Goal: Check status: Check status

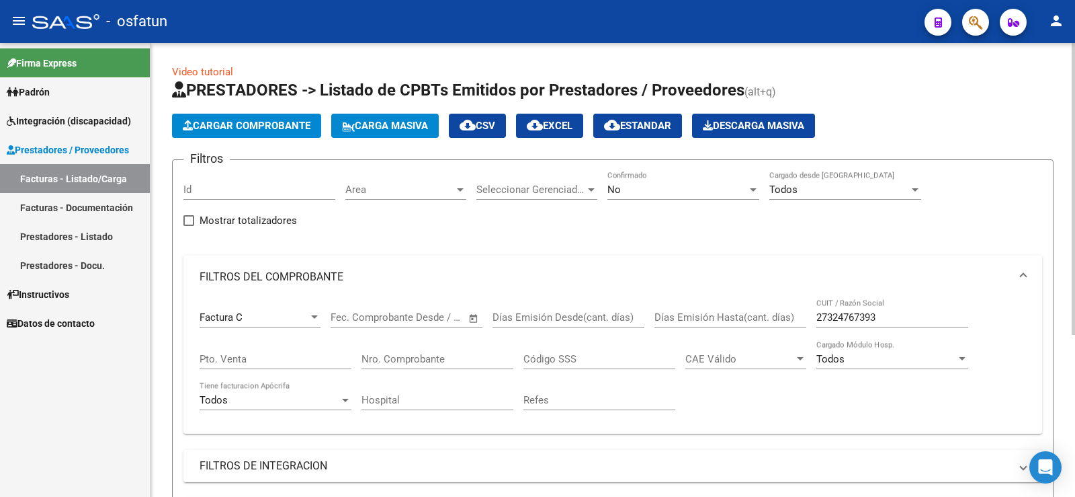
scroll to position [117, 0]
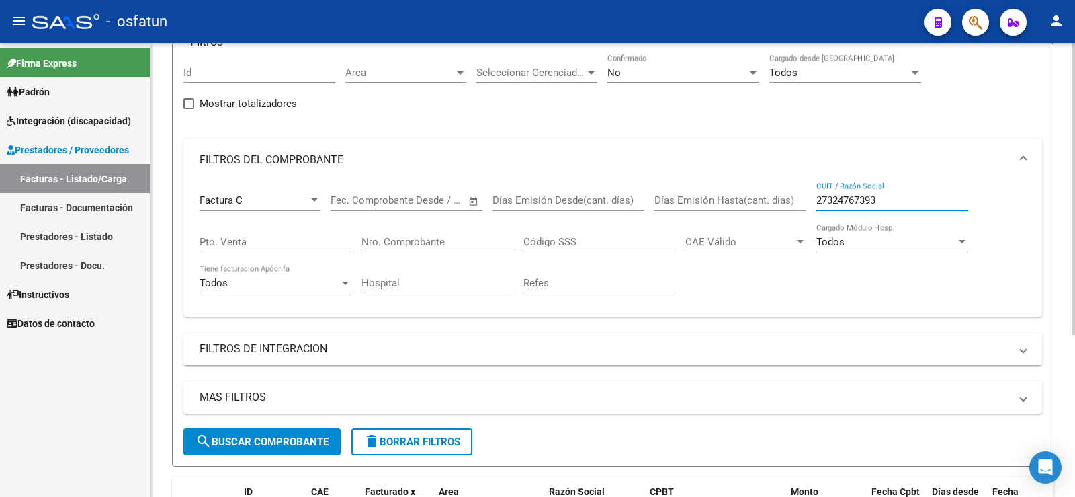
drag, startPoint x: 890, startPoint y: 202, endPoint x: 722, endPoint y: 205, distance: 168.0
click at [727, 204] on div "Factura C Comprobante Tipo Start date – End date Fec. Comprobante Desde / Hasta…" at bounding box center [613, 243] width 827 height 124
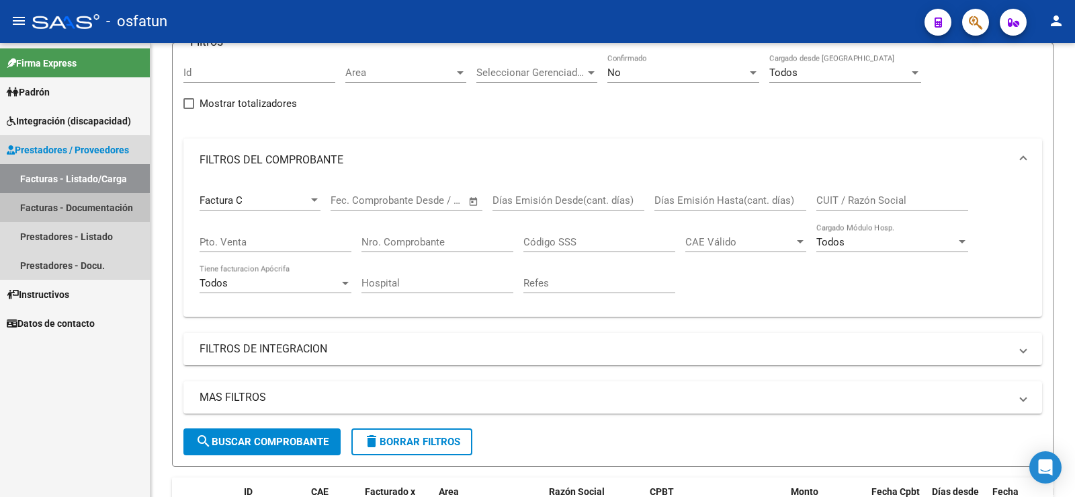
click at [65, 209] on link "Facturas - Documentación" at bounding box center [75, 207] width 150 height 29
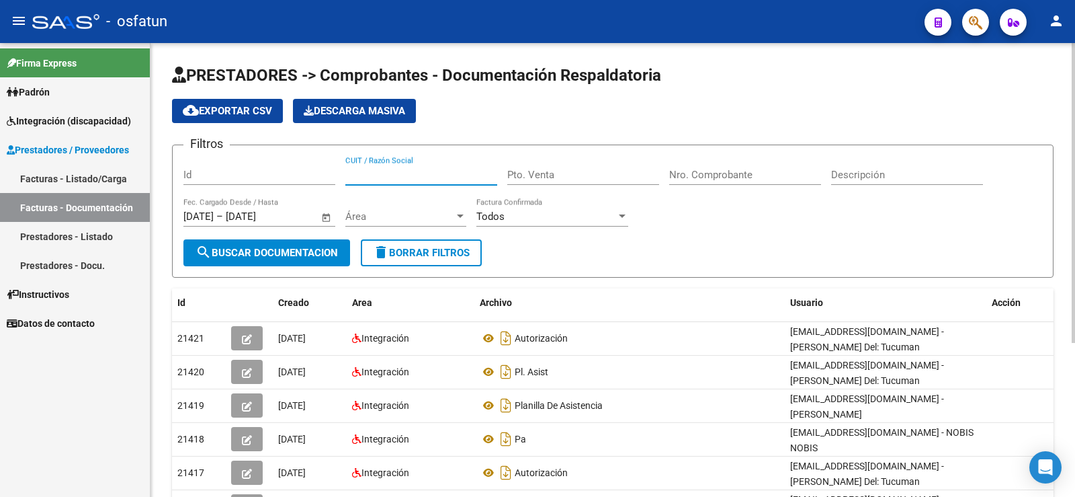
paste input "27-41601962-8"
click at [315, 257] on span "search Buscar Documentacion" at bounding box center [267, 253] width 142 height 12
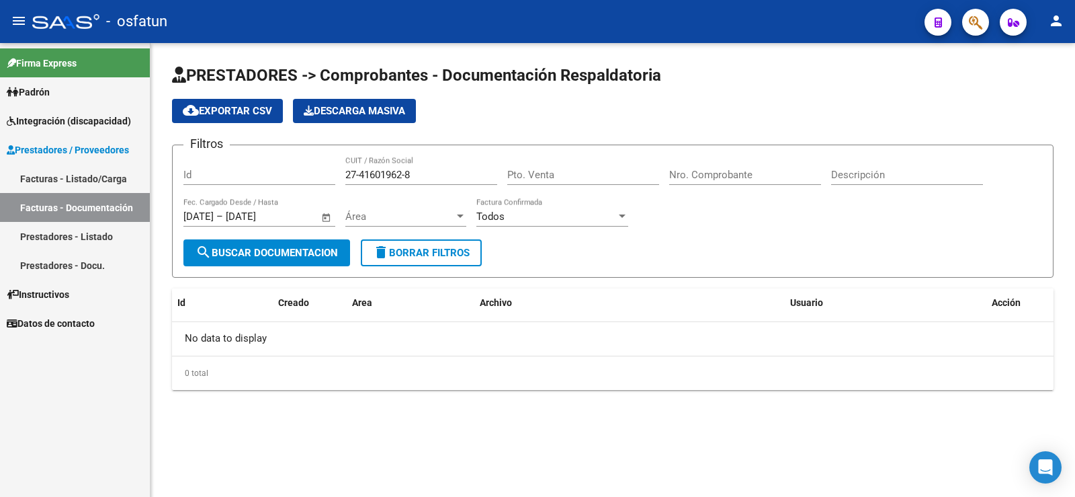
click at [358, 173] on input "27-41601962-8" at bounding box center [421, 175] width 152 height 12
click at [405, 173] on input "2741601962-8" at bounding box center [421, 175] width 152 height 12
type input "27416019628"
click at [324, 242] on button "search Buscar Documentacion" at bounding box center [266, 252] width 167 height 27
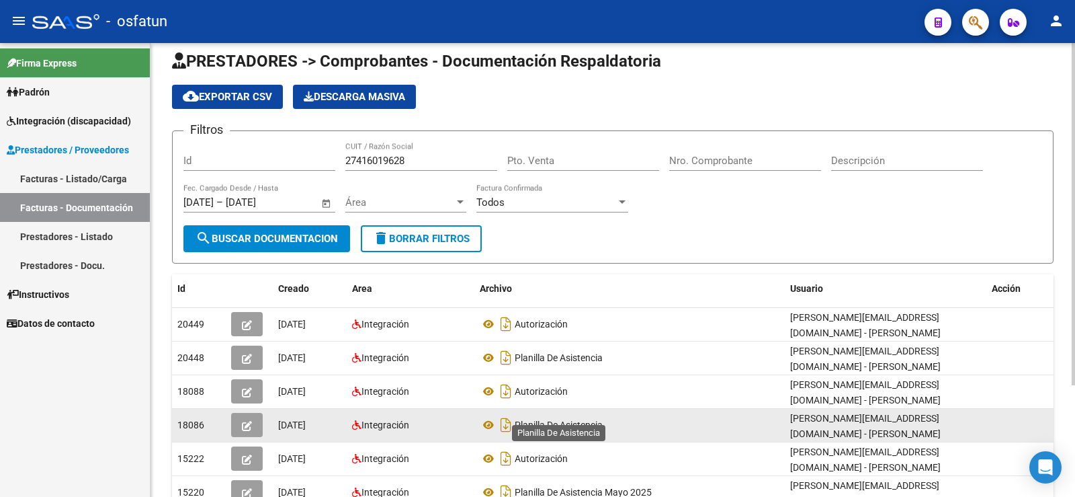
scroll to position [81, 0]
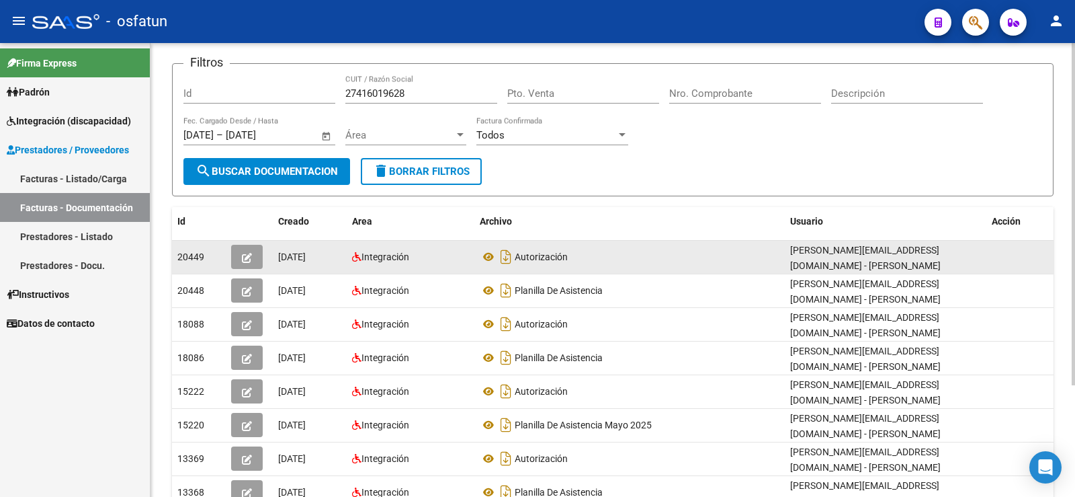
click at [252, 255] on button "button" at bounding box center [247, 257] width 32 height 24
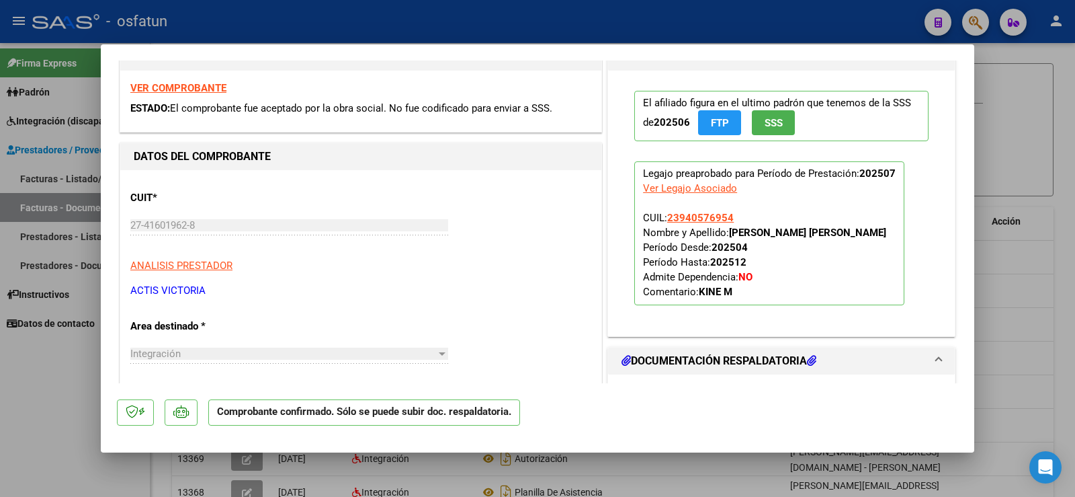
scroll to position [19, 0]
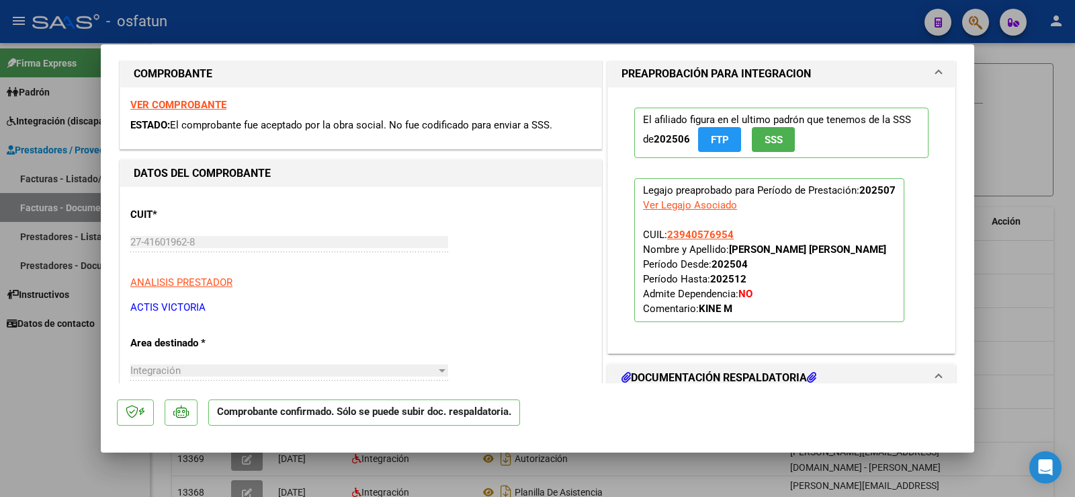
click at [36, 394] on div at bounding box center [537, 248] width 1075 height 497
type input "$ 0,00"
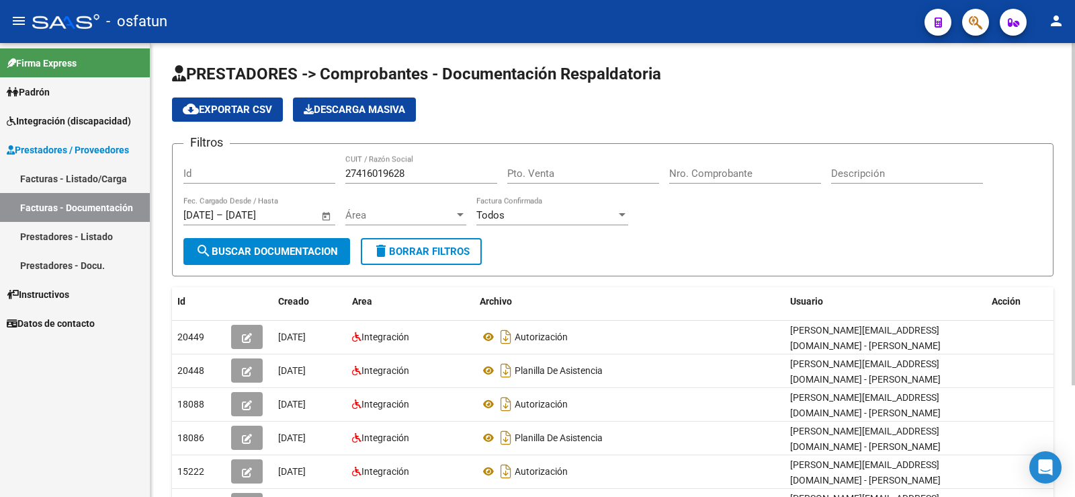
scroll to position [0, 0]
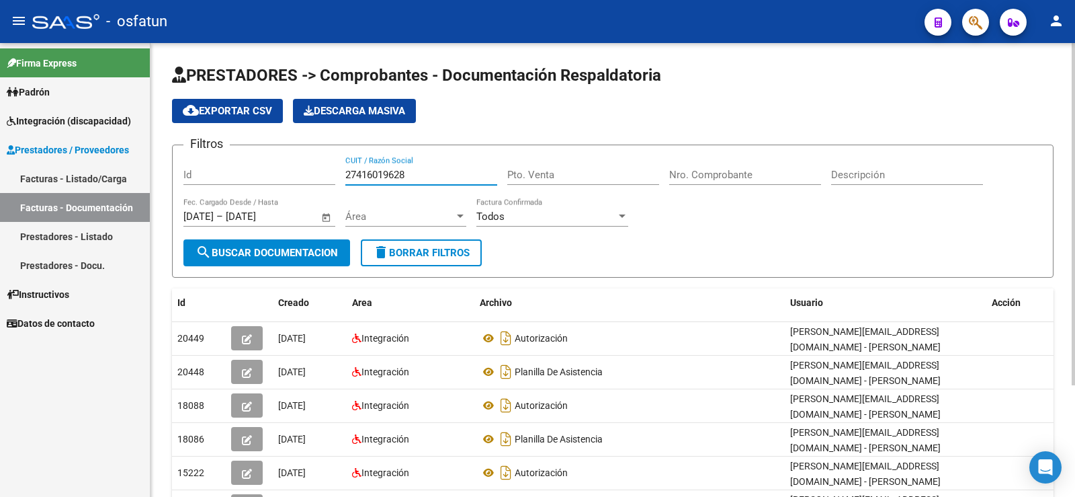
drag, startPoint x: 419, startPoint y: 173, endPoint x: 329, endPoint y: 174, distance: 90.1
click at [325, 174] on div "Filtros Id 27416019628 CUIT / Razón Social Pto. Venta Nro. Comprobante Descripc…" at bounding box center [612, 197] width 859 height 83
paste input "-32476739-3"
click at [360, 172] on input "27-32476739-3" at bounding box center [421, 175] width 152 height 12
click at [407, 176] on input "2732476739-3" at bounding box center [421, 175] width 152 height 12
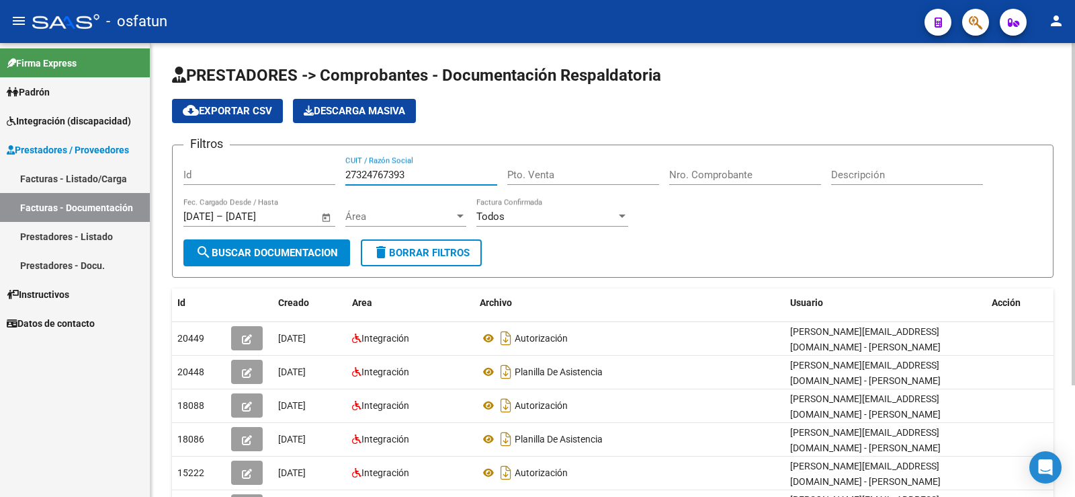
type input "27324767393"
click at [268, 250] on span "search Buscar Documentacion" at bounding box center [267, 253] width 142 height 12
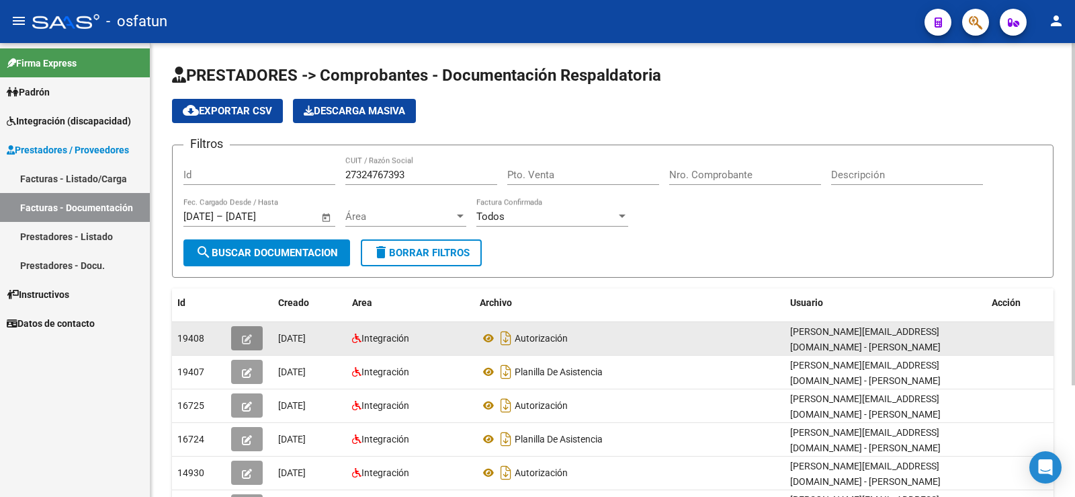
click at [246, 339] on icon "button" at bounding box center [247, 339] width 10 height 10
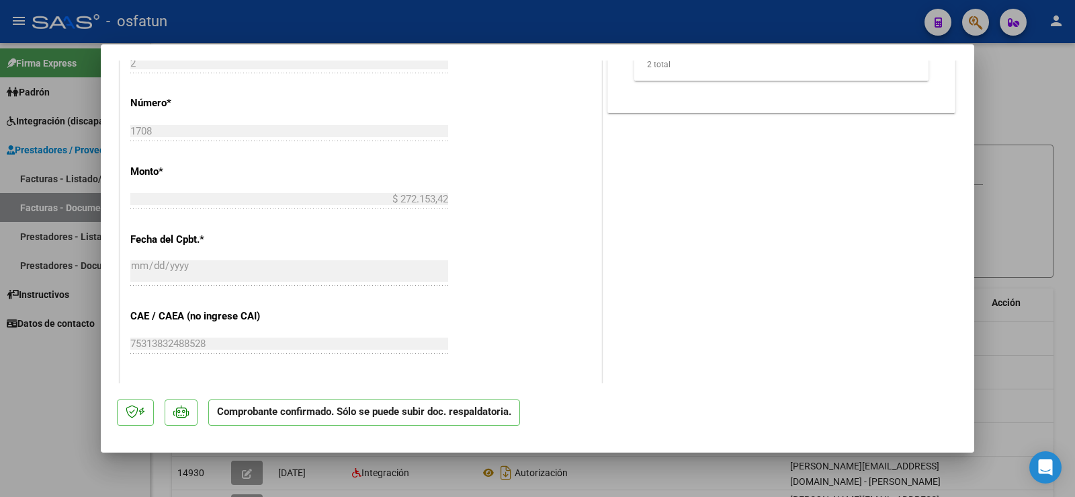
scroll to position [605, 0]
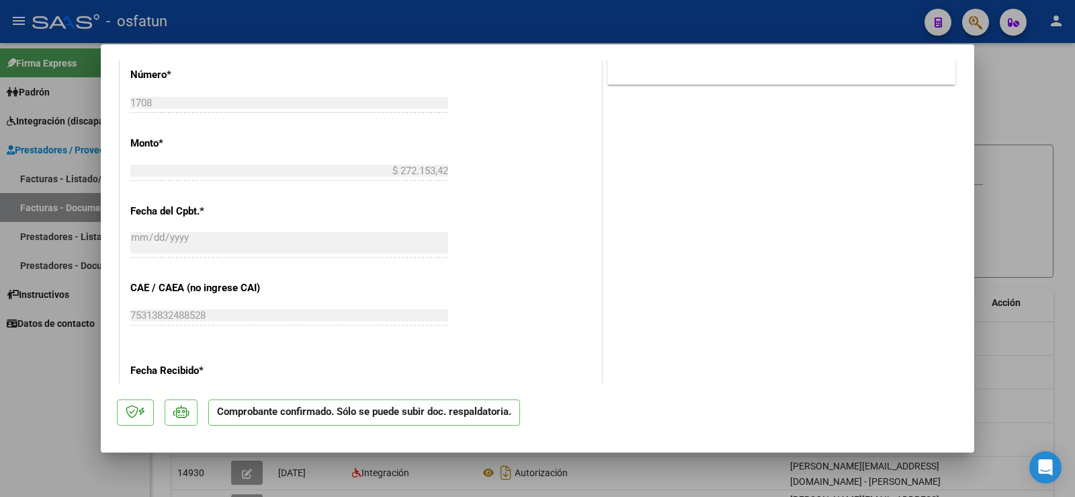
click at [67, 371] on div at bounding box center [537, 248] width 1075 height 497
type input "$ 0,00"
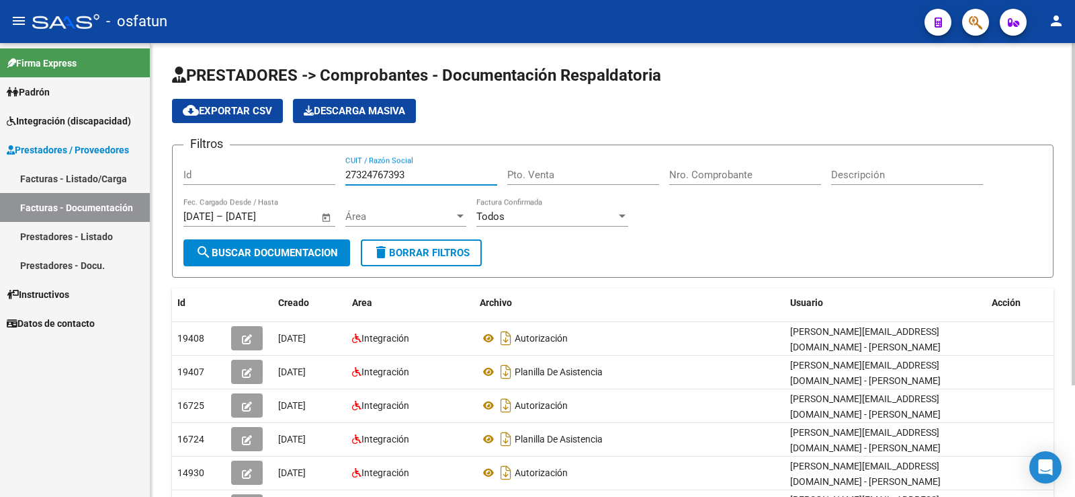
drag, startPoint x: 419, startPoint y: 170, endPoint x: 317, endPoint y: 171, distance: 102.2
click at [317, 171] on div "Filtros Id 27324767393 CUIT / Razón Social Pto. Venta Nro. Comprobante Descripc…" at bounding box center [612, 197] width 859 height 83
paste input "-41033639-7"
click at [361, 174] on input "27-41033639-7" at bounding box center [421, 175] width 152 height 12
click at [405, 173] on input "2741033639-7" at bounding box center [421, 175] width 152 height 12
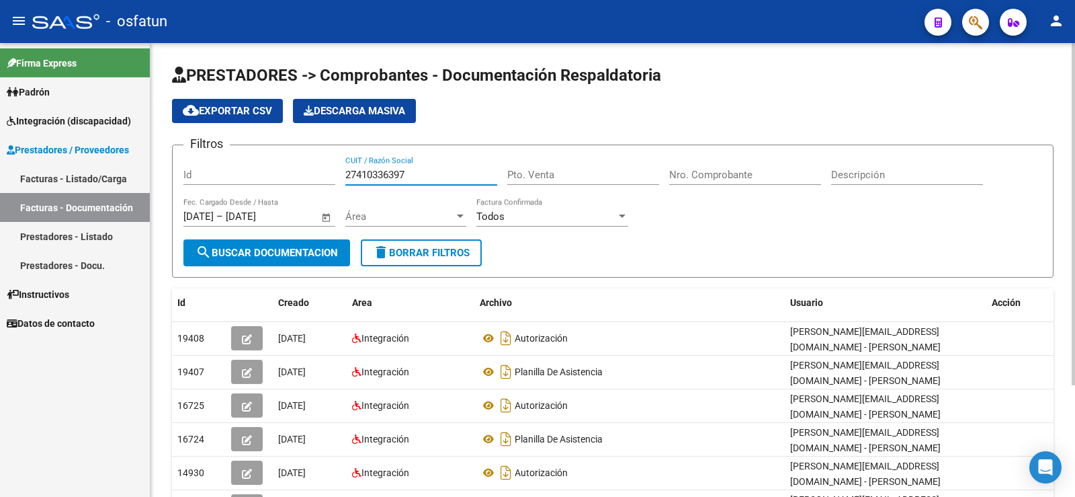
type input "27410336397"
click at [287, 251] on span "search Buscar Documentacion" at bounding box center [267, 253] width 142 height 12
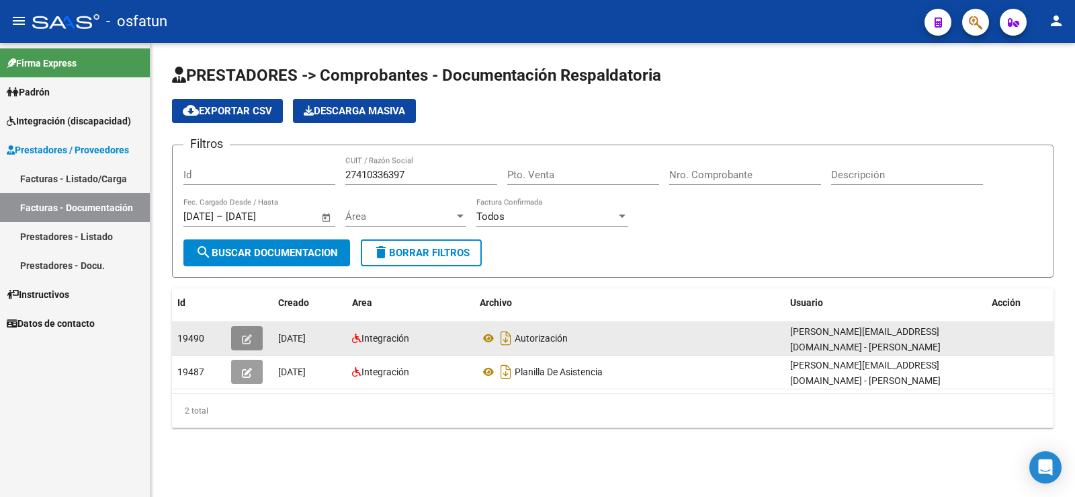
click at [244, 336] on icon "button" at bounding box center [247, 339] width 10 height 10
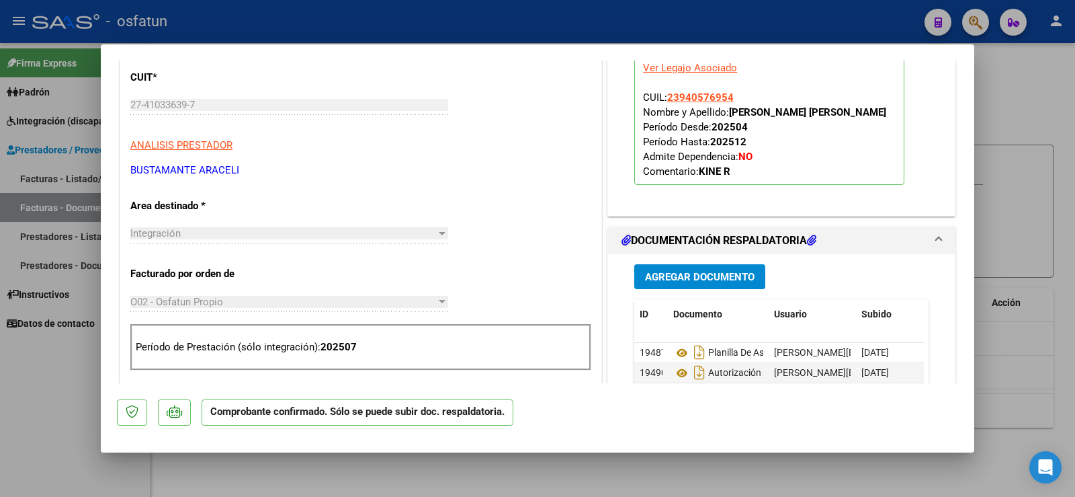
scroll to position [153, 0]
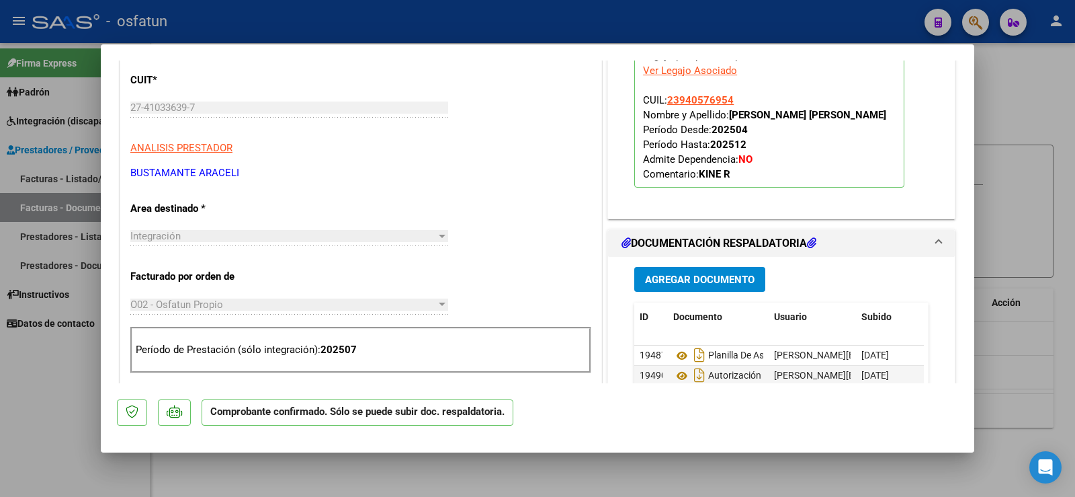
click at [5, 383] on div at bounding box center [537, 248] width 1075 height 497
type input "$ 0,00"
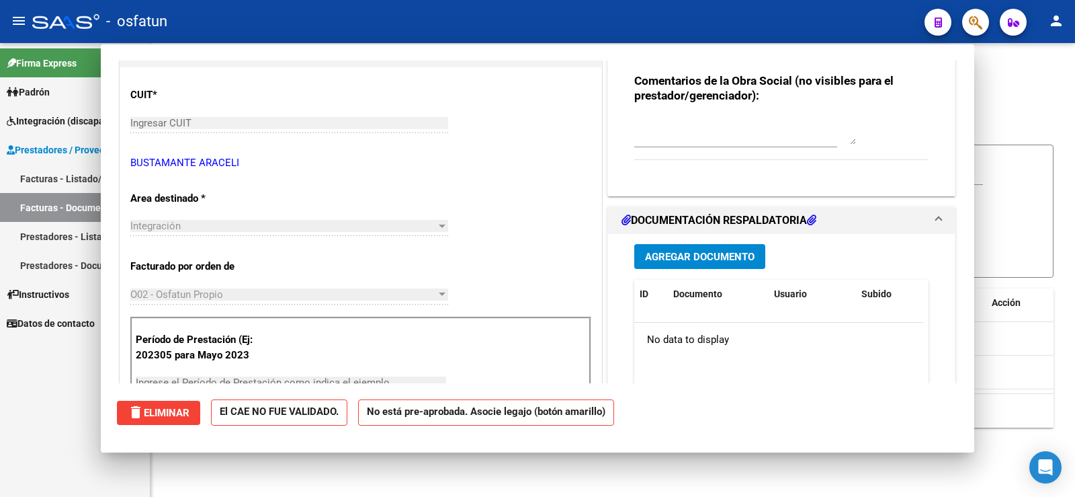
scroll to position [0, 0]
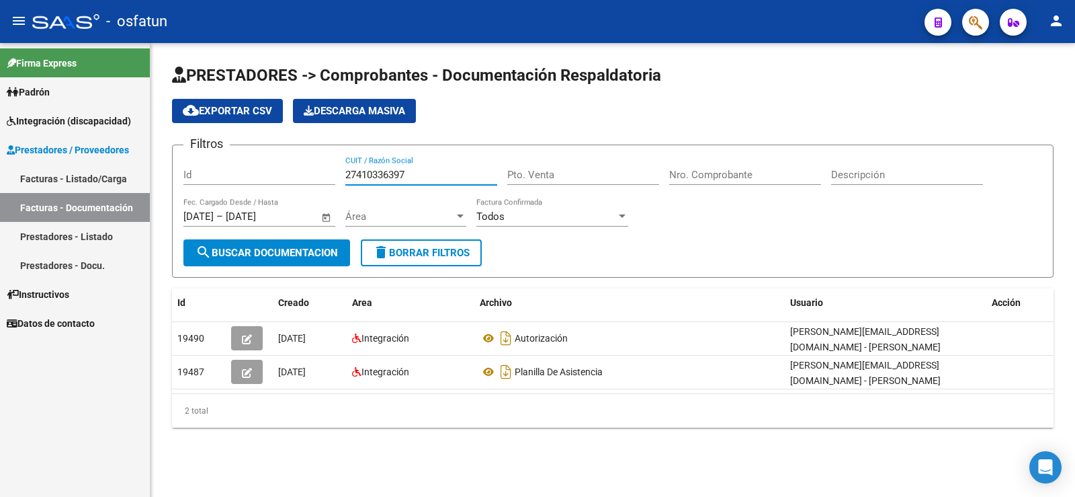
drag, startPoint x: 432, startPoint y: 171, endPoint x: 383, endPoint y: 184, distance: 50.7
click at [271, 183] on div "Filtros Id 27410336397 CUIT / Razón Social Pto. Venta Nro. Comprobante Descripc…" at bounding box center [612, 197] width 859 height 83
paste input "-42700427-4"
click at [359, 173] on input "27-42700427-4" at bounding box center [421, 175] width 152 height 12
click at [405, 173] on input "2742700427-4" at bounding box center [421, 175] width 152 height 12
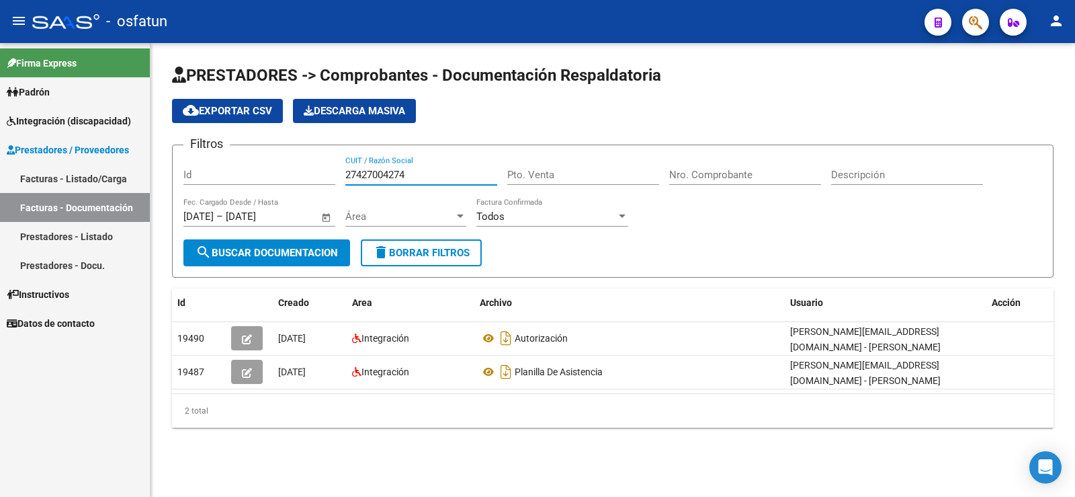
type input "27427004274"
click at [272, 254] on span "search Buscar Documentacion" at bounding box center [267, 253] width 142 height 12
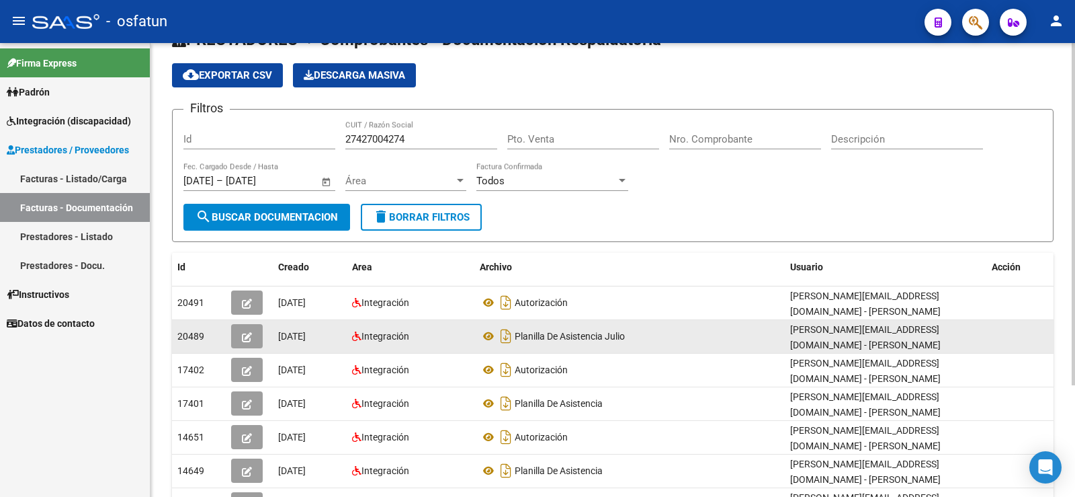
scroll to position [67, 0]
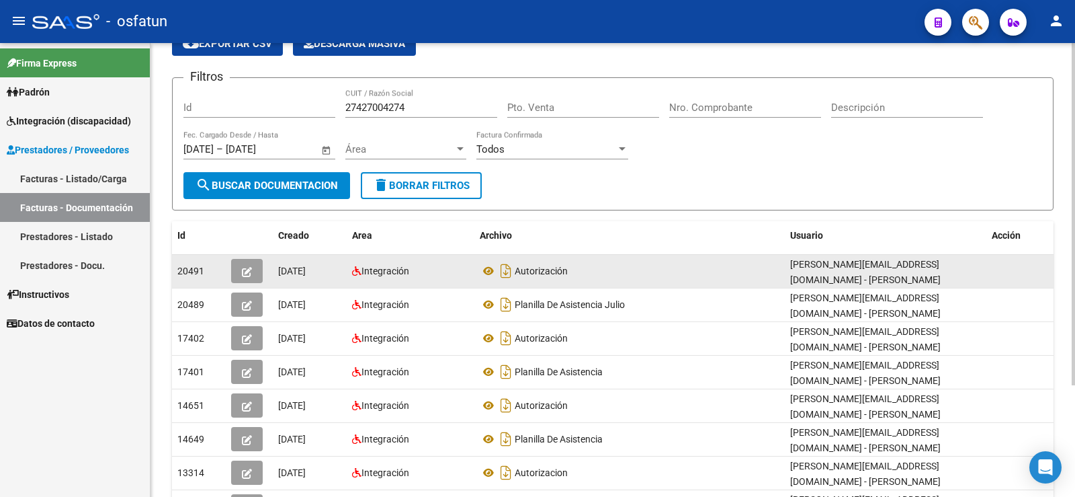
click at [242, 259] on button "button" at bounding box center [247, 271] width 32 height 24
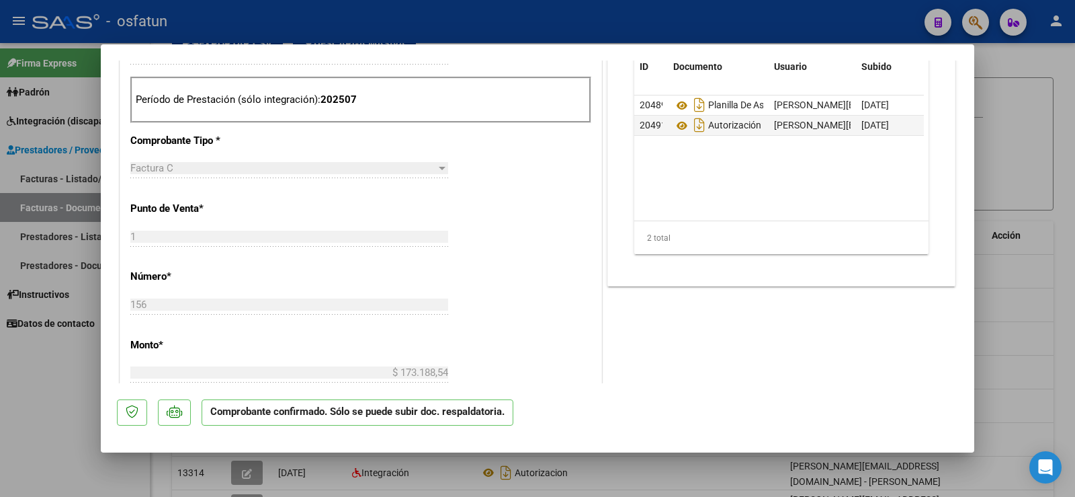
scroll to position [538, 0]
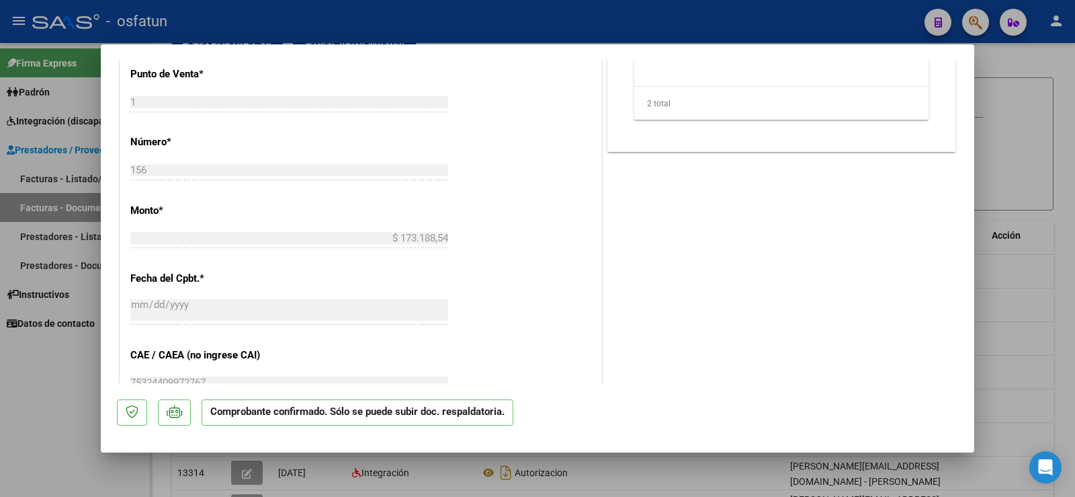
click at [403, 239] on app-form-text-field "Monto * $ 173.188,54 Ingresar el monto" at bounding box center [294, 224] width 329 height 40
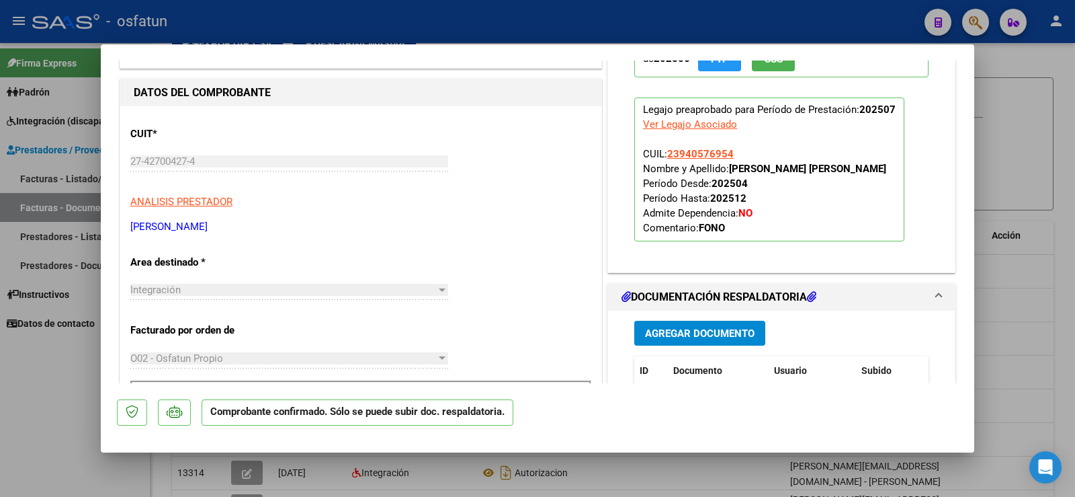
scroll to position [0, 0]
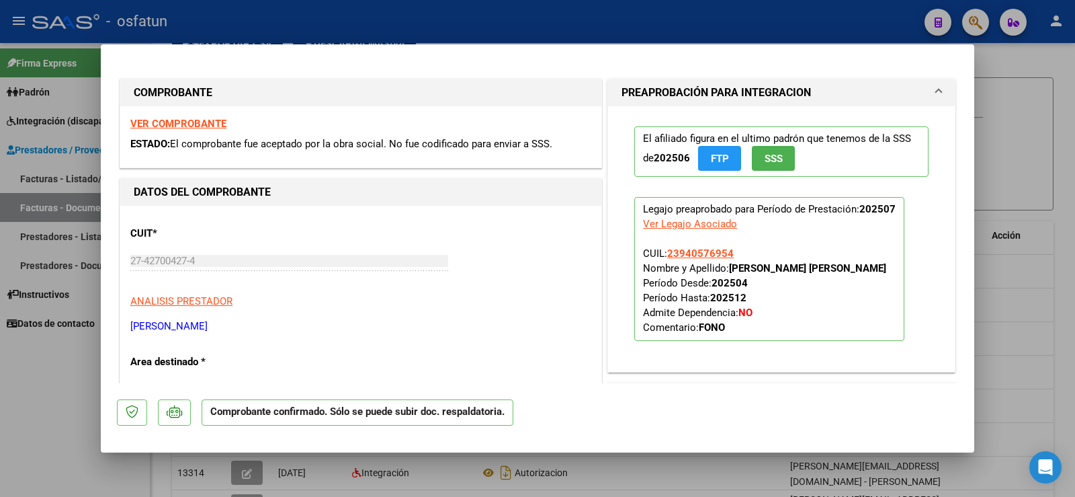
click at [177, 115] on div "VER COMPROBANTE ESTADO: El comprobante fue aceptado por la obra social. No fue …" at bounding box center [360, 136] width 481 height 61
click at [177, 124] on strong "VER COMPROBANTE" at bounding box center [178, 124] width 96 height 12
click at [69, 397] on div at bounding box center [537, 248] width 1075 height 497
type input "$ 0,00"
